Goal: Information Seeking & Learning: Learn about a topic

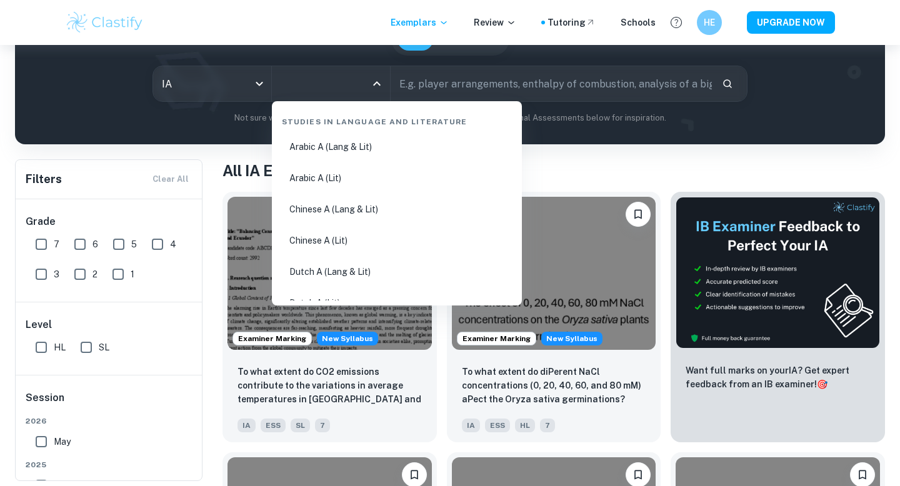
click at [344, 76] on input "All Subjects" at bounding box center [322, 84] width 88 height 24
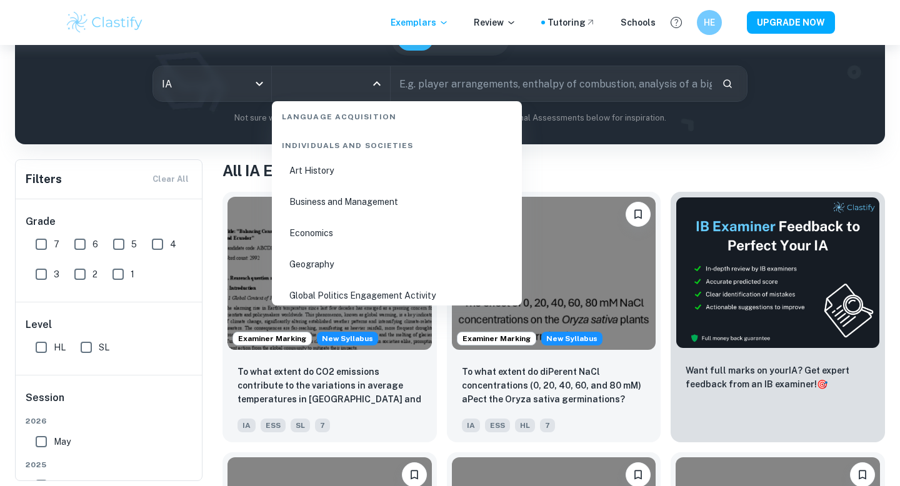
scroll to position [1492, 0]
click at [326, 199] on li "Business and Management" at bounding box center [397, 202] width 240 height 29
type input "Business and Management"
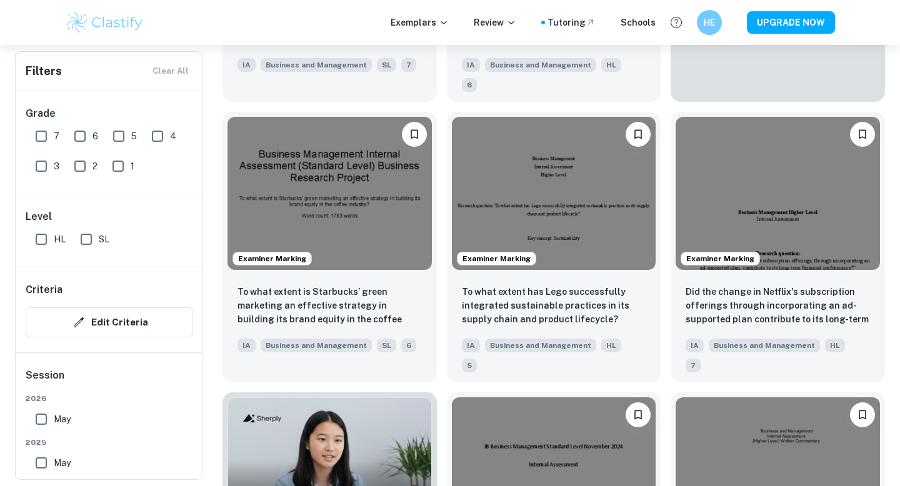
scroll to position [614, 0]
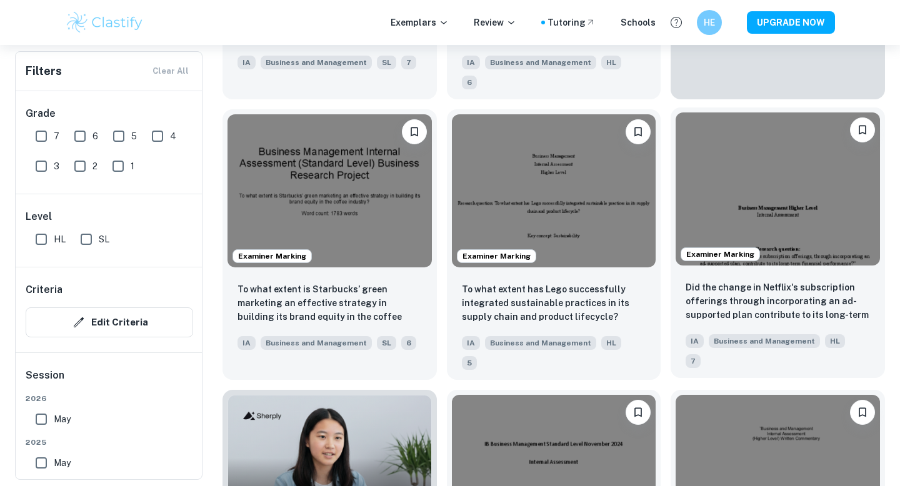
click at [718, 182] on img at bounding box center [778, 189] width 204 height 153
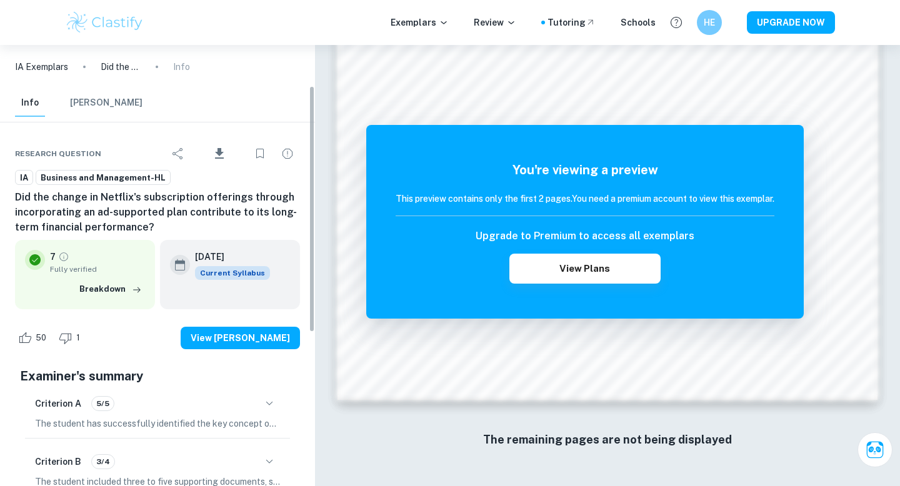
scroll to position [126, 0]
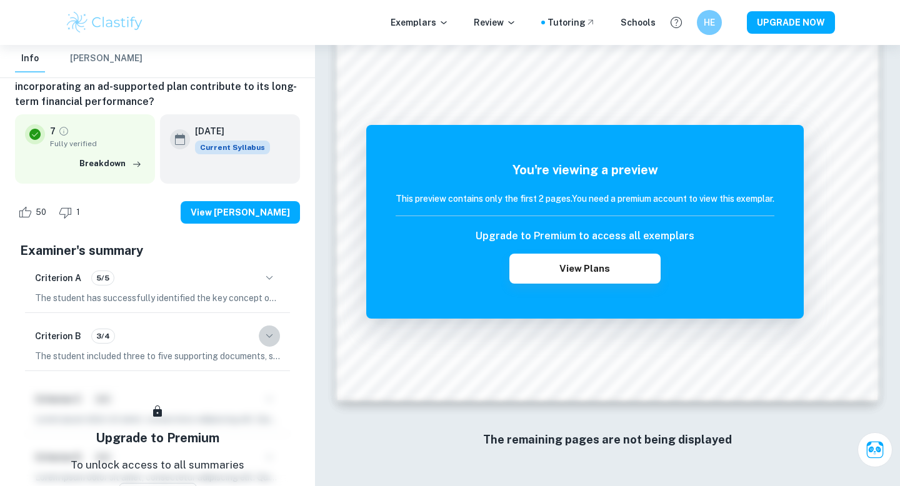
click at [262, 338] on icon "button" at bounding box center [269, 336] width 15 height 15
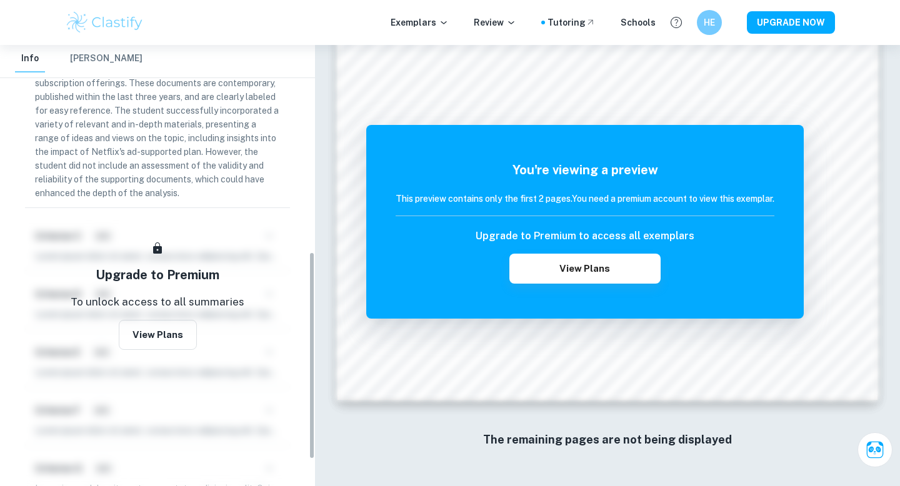
scroll to position [497, 0]
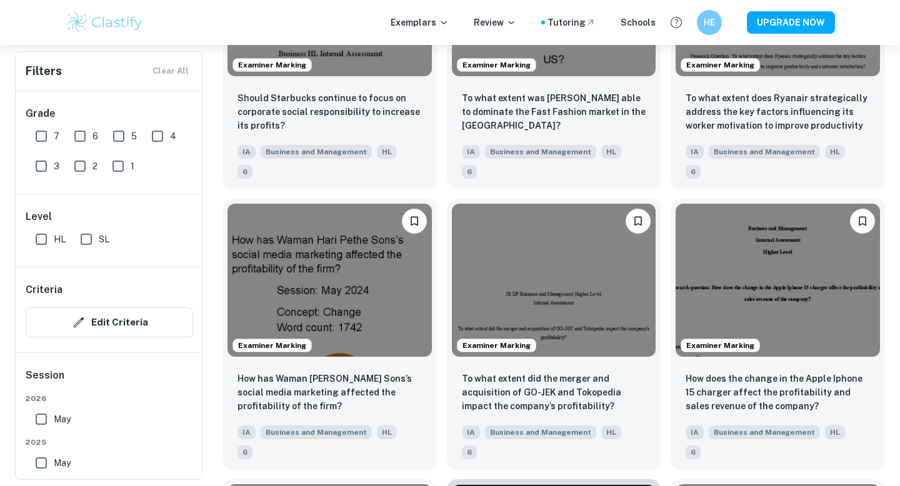
scroll to position [3041, 0]
